Goal: Find specific page/section: Find specific page/section

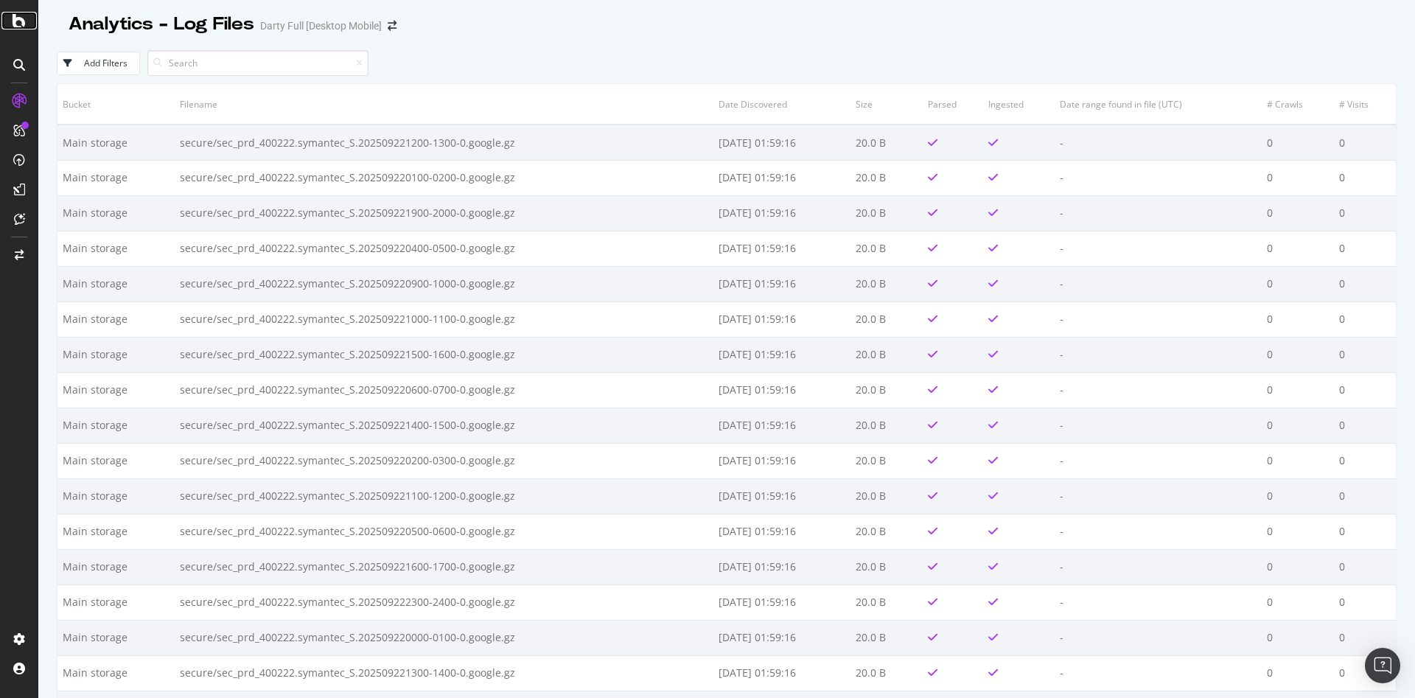
click at [16, 25] on icon at bounding box center [19, 21] width 13 height 18
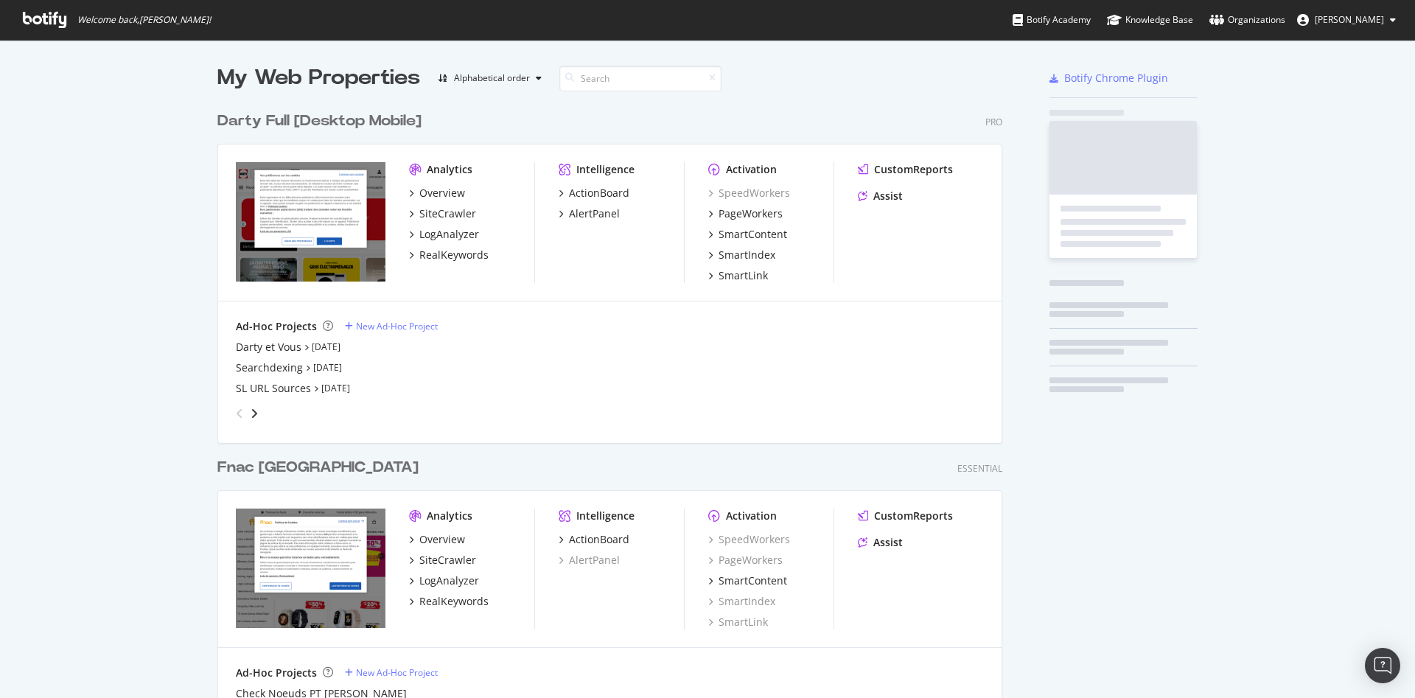
scroll to position [685, 1390]
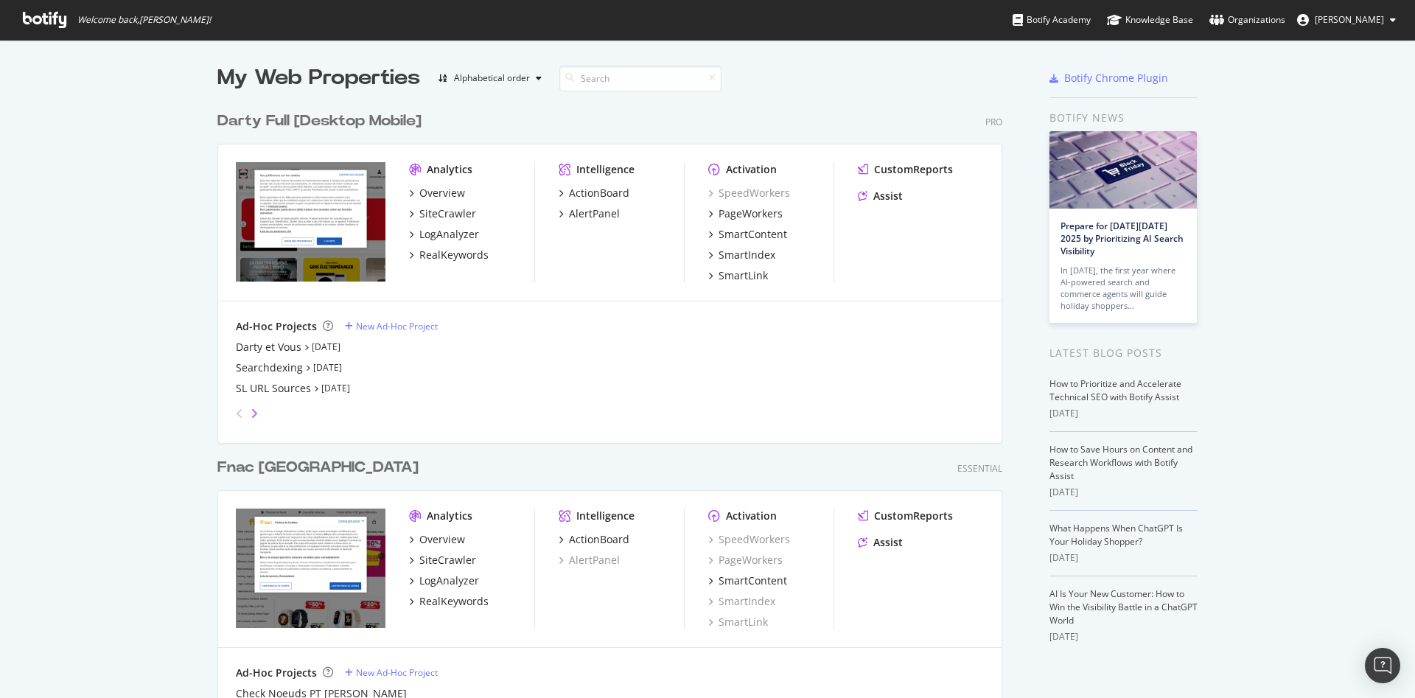
click at [250, 414] on icon "angle-right" at bounding box center [253, 413] width 7 height 12
click at [236, 413] on icon "angle-left" at bounding box center [239, 413] width 7 height 12
click at [250, 415] on icon "angle-right" at bounding box center [253, 413] width 7 height 12
click at [236, 413] on icon "angle-left" at bounding box center [239, 413] width 7 height 12
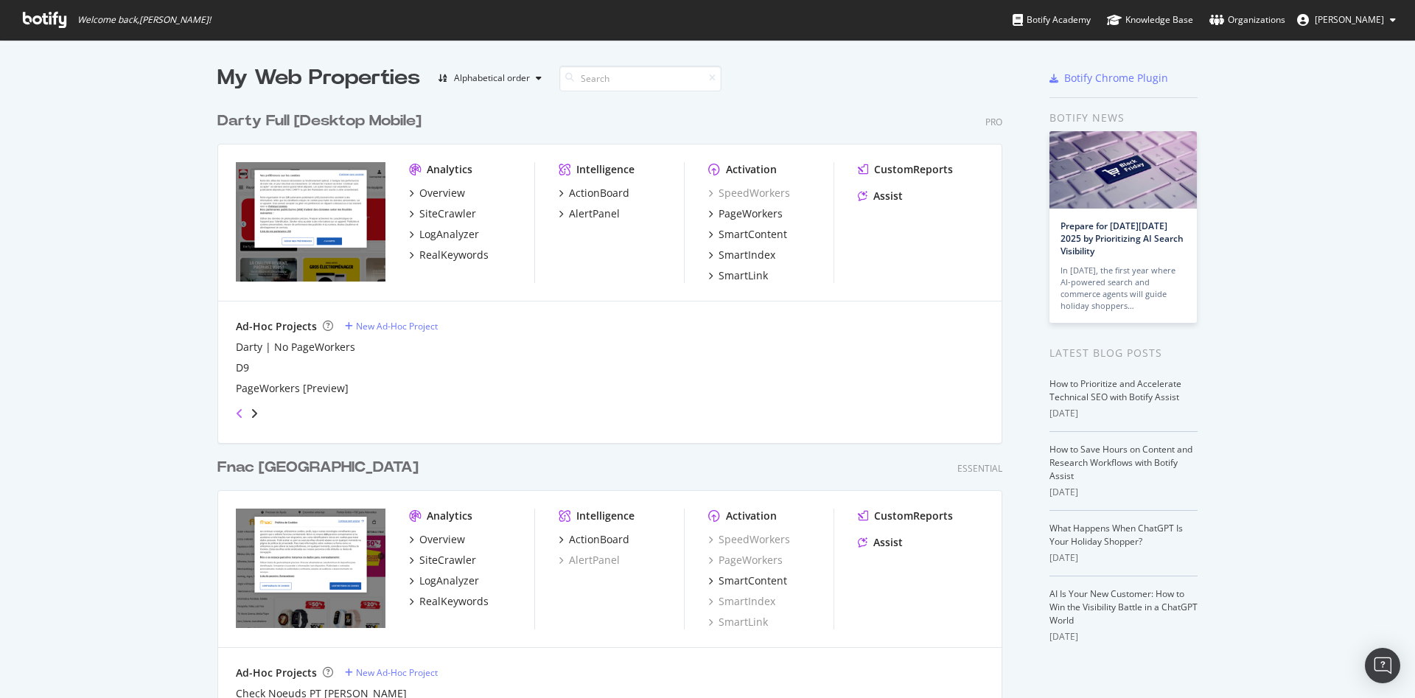
click at [236, 413] on icon "angle-left" at bounding box center [239, 413] width 7 height 12
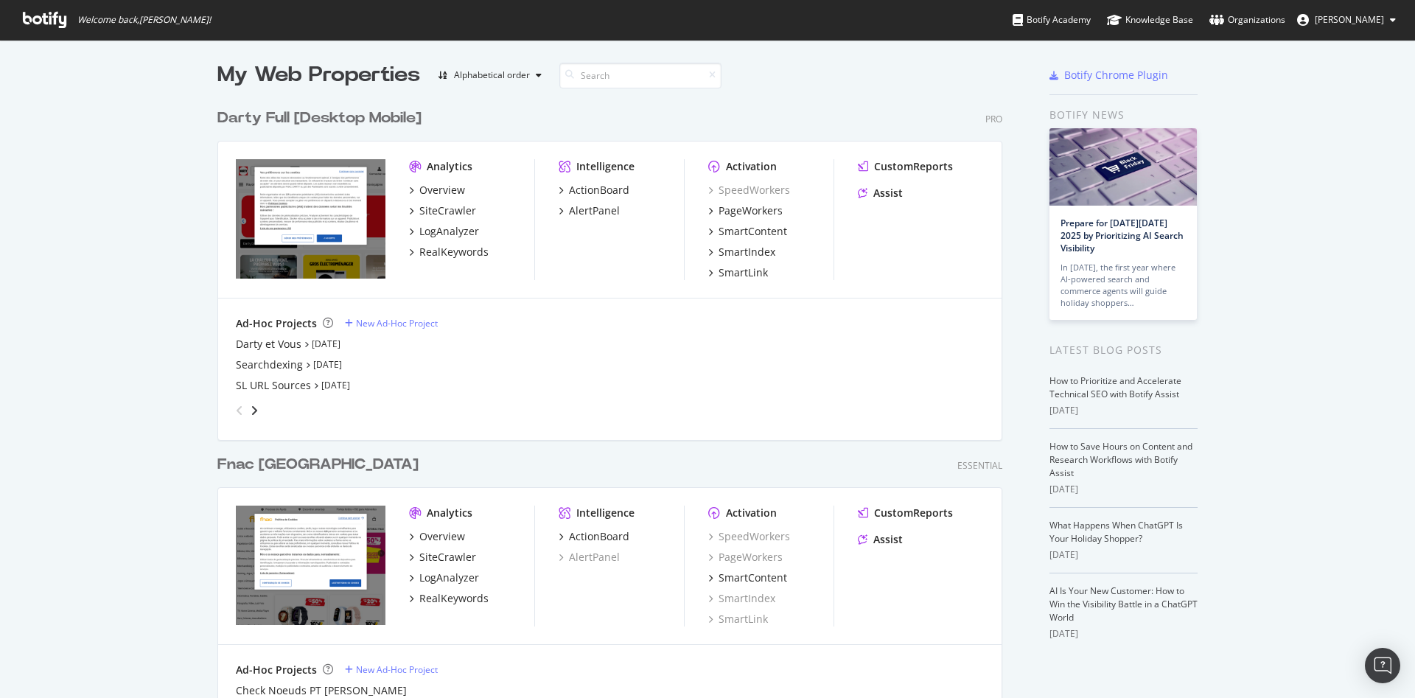
scroll to position [0, 0]
